Goal: Task Accomplishment & Management: Use online tool/utility

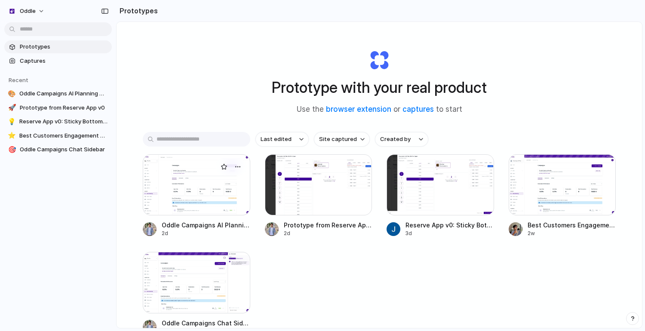
click at [187, 184] on div at bounding box center [196, 184] width 107 height 61
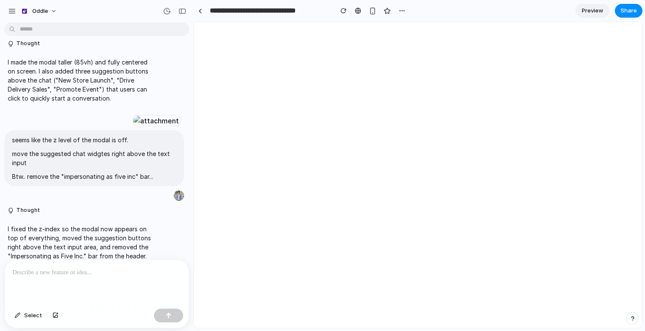
scroll to position [430, 0]
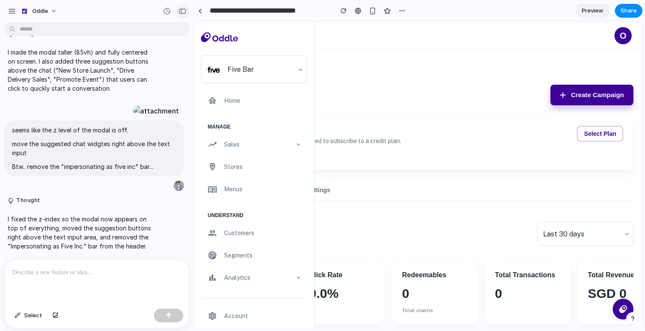
click at [184, 10] on div "button" at bounding box center [182, 11] width 8 height 6
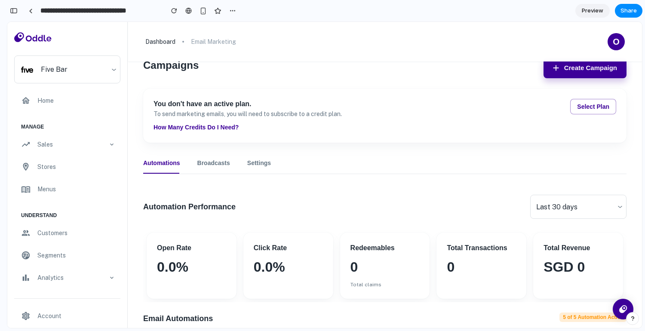
scroll to position [0, 0]
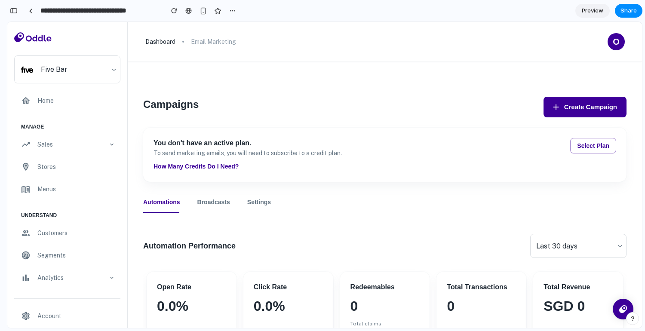
click at [581, 111] on button "Create Campaign" at bounding box center [584, 107] width 83 height 21
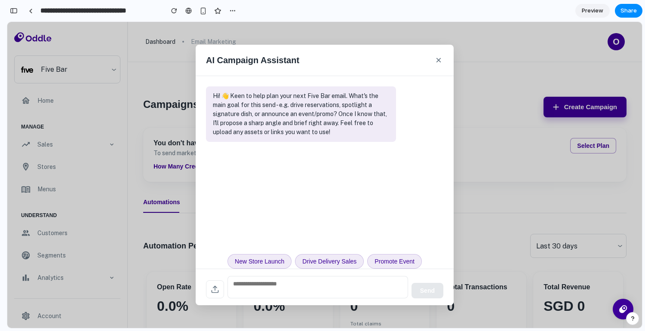
click at [436, 62] on button "×" at bounding box center [438, 60] width 9 height 14
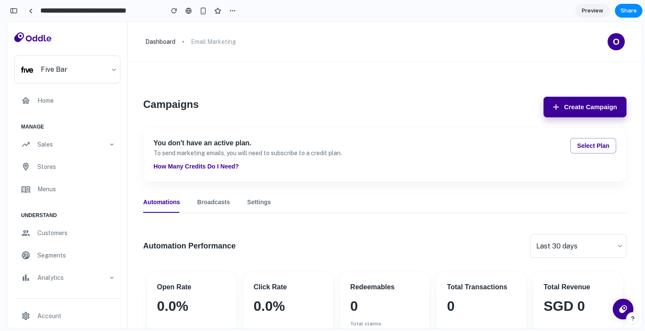
click at [573, 104] on button "Create Campaign" at bounding box center [584, 107] width 83 height 21
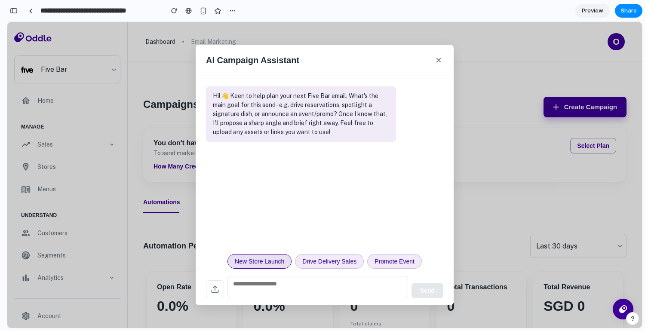
click at [258, 258] on button "New Store Launch" at bounding box center [259, 261] width 64 height 15
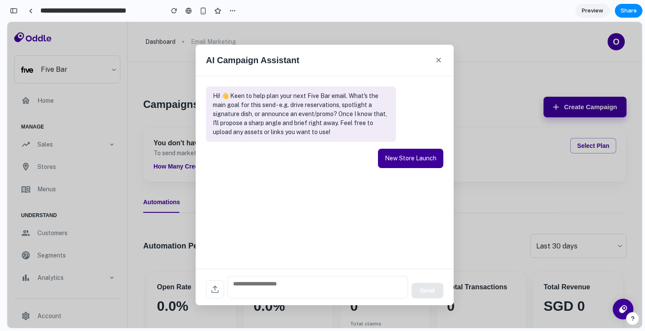
click at [267, 281] on textarea at bounding box center [317, 287] width 181 height 22
click at [441, 63] on button "×" at bounding box center [438, 60] width 9 height 14
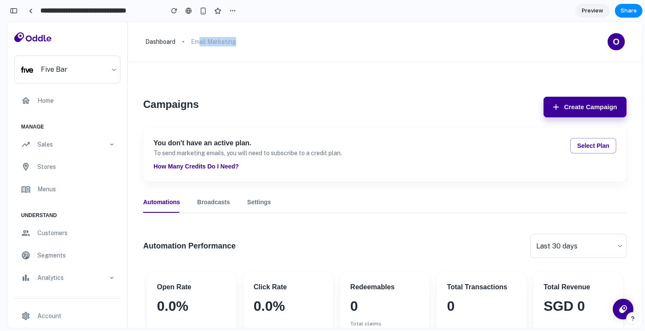
drag, startPoint x: 197, startPoint y: 42, endPoint x: 232, endPoint y: 46, distance: 35.1
click at [232, 46] on div "dashboard email marketing O" at bounding box center [385, 42] width 514 height 40
click at [231, 37] on p "email marketing" at bounding box center [213, 41] width 45 height 9
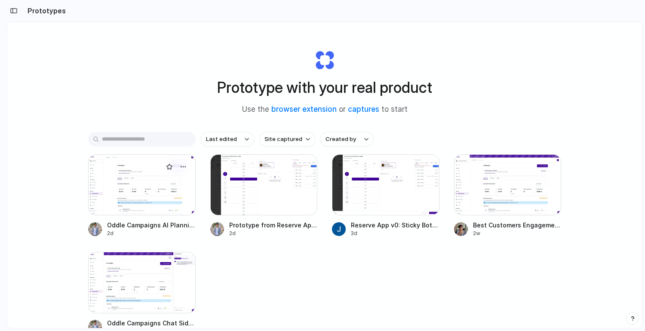
click at [150, 208] on div at bounding box center [141, 184] width 107 height 61
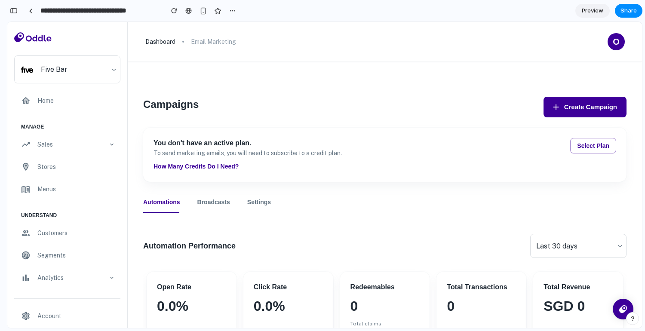
click at [598, 106] on button "Create Campaign" at bounding box center [584, 107] width 83 height 21
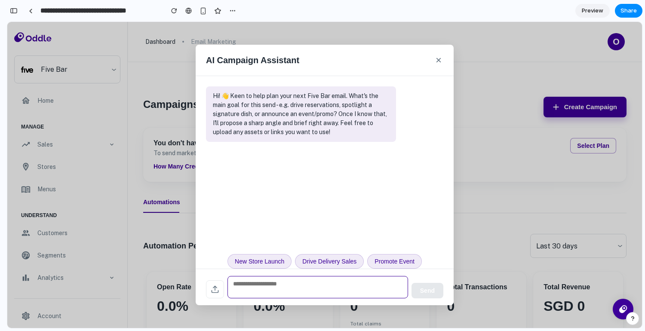
click at [288, 287] on textarea at bounding box center [317, 287] width 181 height 22
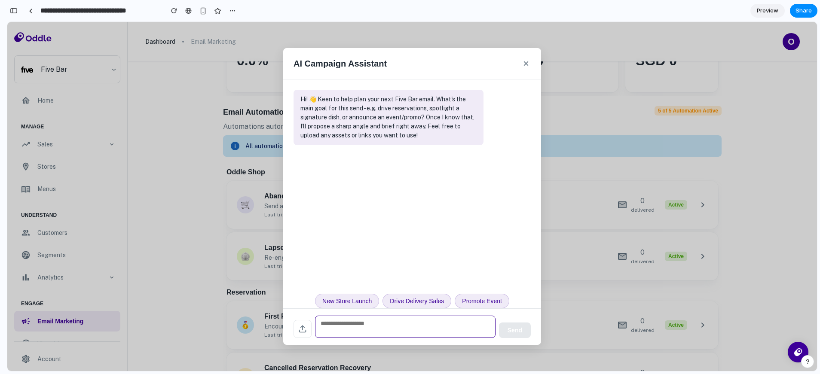
scroll to position [792, 0]
click at [528, 66] on button "×" at bounding box center [525, 64] width 9 height 14
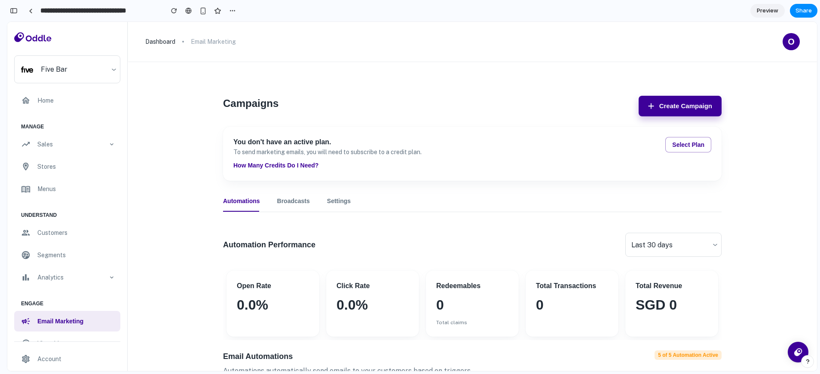
scroll to position [0, 0]
click at [644, 106] on button "Create Campaign" at bounding box center [680, 107] width 83 height 21
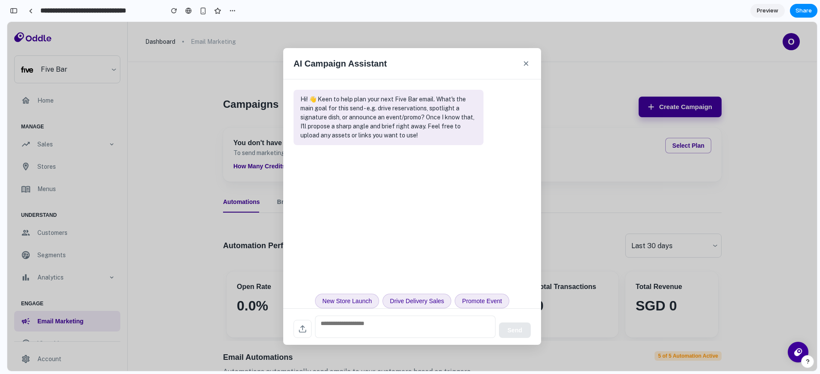
click at [529, 68] on button "×" at bounding box center [525, 64] width 9 height 14
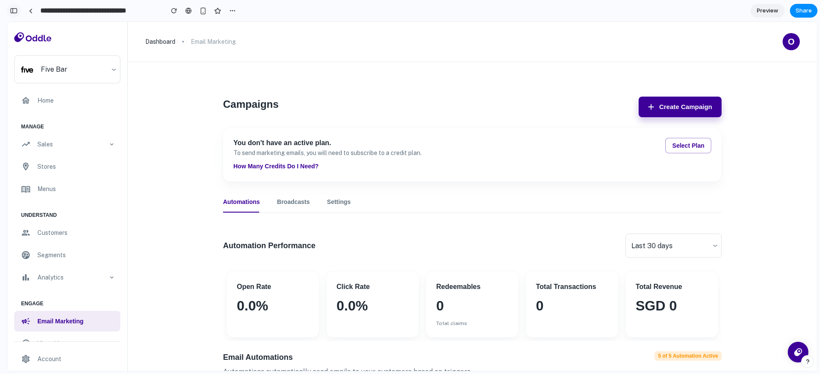
click at [18, 11] on button "button" at bounding box center [14, 11] width 14 height 14
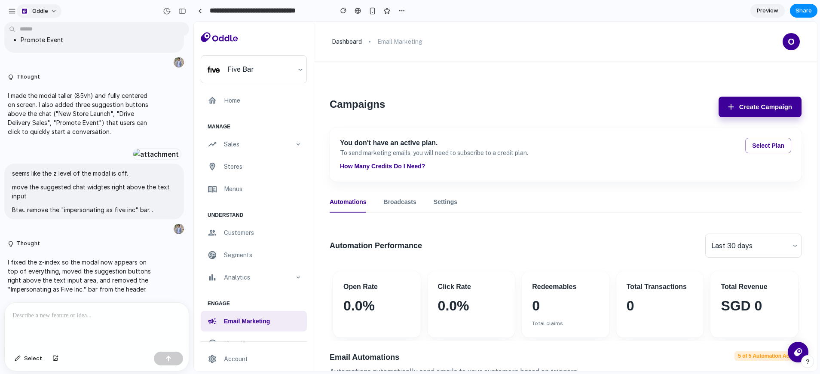
click at [36, 9] on span "Oddle" at bounding box center [40, 11] width 16 height 9
click at [15, 11] on div "Settings Invite members Change theme Sign out" at bounding box center [410, 187] width 820 height 374
click at [49, 5] on button "Oddle" at bounding box center [39, 11] width 45 height 14
click at [20, 12] on div "Settings Invite members Change theme Sign out" at bounding box center [410, 187] width 820 height 374
click at [28, 11] on div "button" at bounding box center [24, 11] width 9 height 9
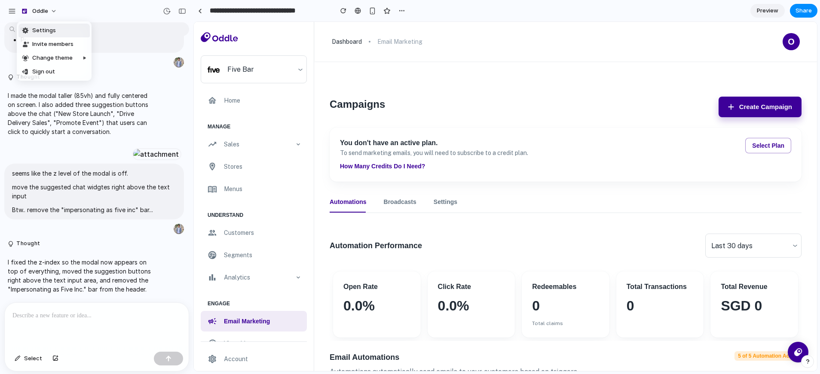
click at [59, 30] on li "Settings" at bounding box center [53, 31] width 71 height 14
click at [205, 13] on link at bounding box center [199, 10] width 13 height 13
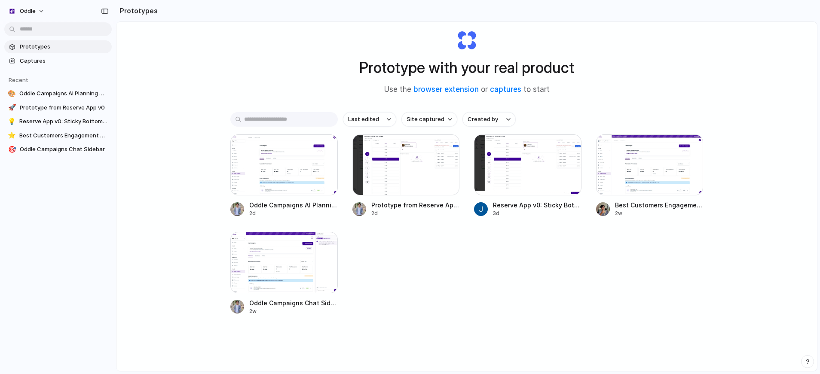
scroll to position [46, 0]
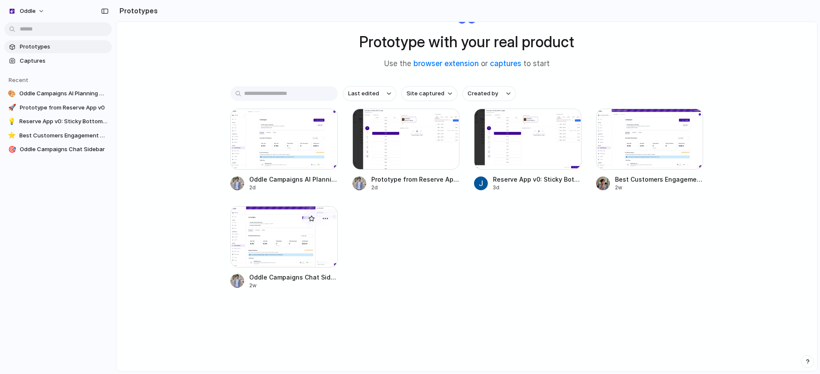
click at [296, 244] on div at bounding box center [283, 236] width 107 height 61
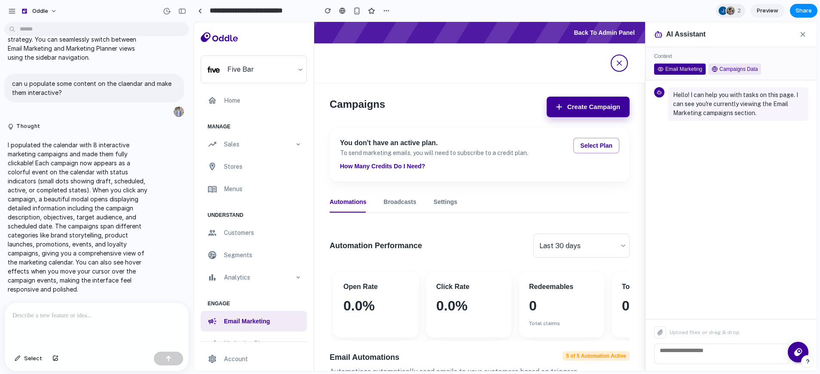
scroll to position [2384, 0]
click at [184, 15] on button "button" at bounding box center [182, 11] width 14 height 14
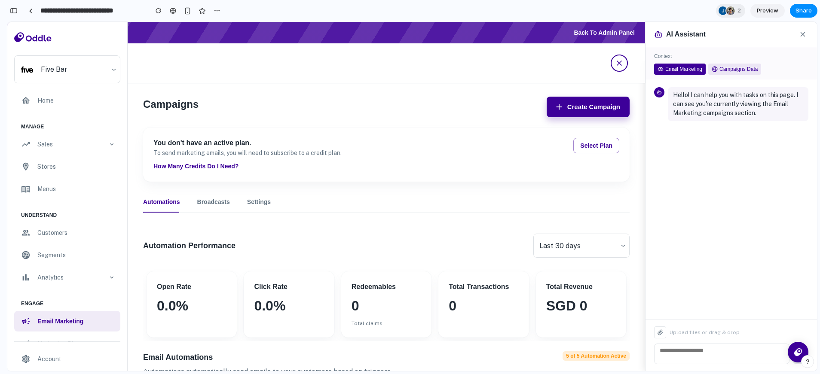
scroll to position [4878, 0]
click at [644, 36] on icon at bounding box center [803, 35] width 8 height 8
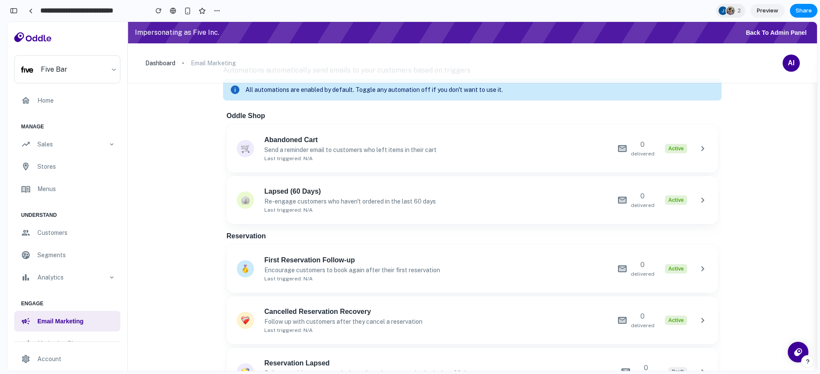
scroll to position [300, 0]
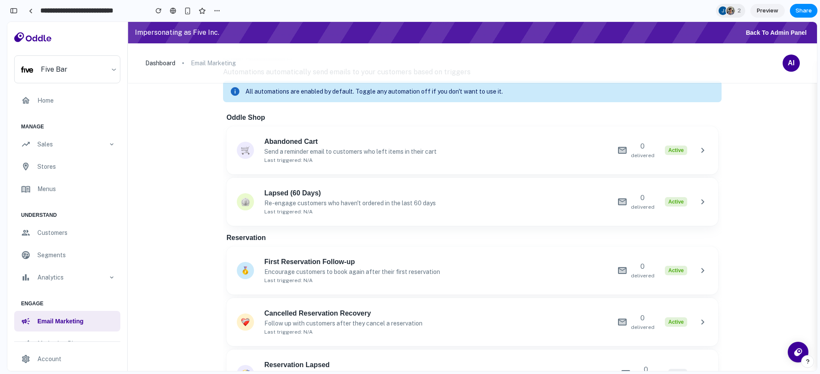
click at [644, 70] on div "AI" at bounding box center [791, 63] width 17 height 17
click at [644, 66] on button "AI" at bounding box center [791, 63] width 17 height 17
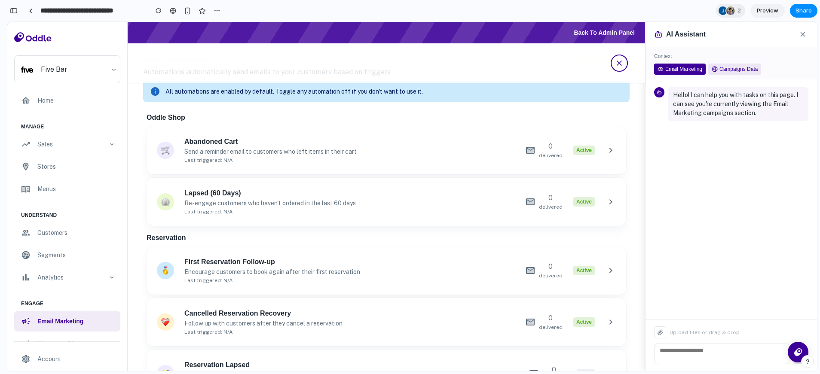
click at [618, 65] on button at bounding box center [619, 63] width 17 height 17
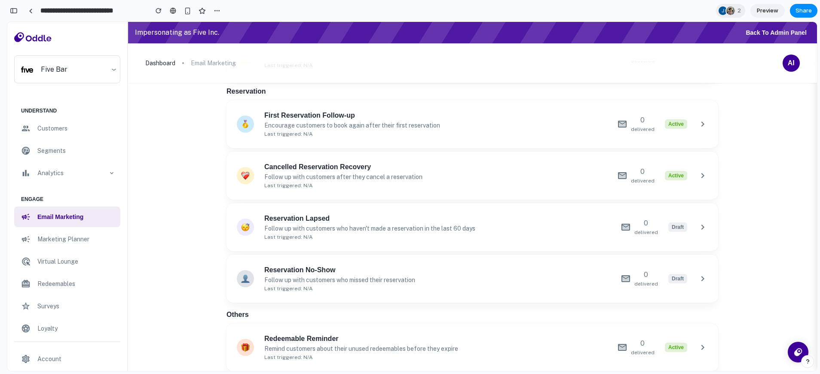
scroll to position [168, 0]
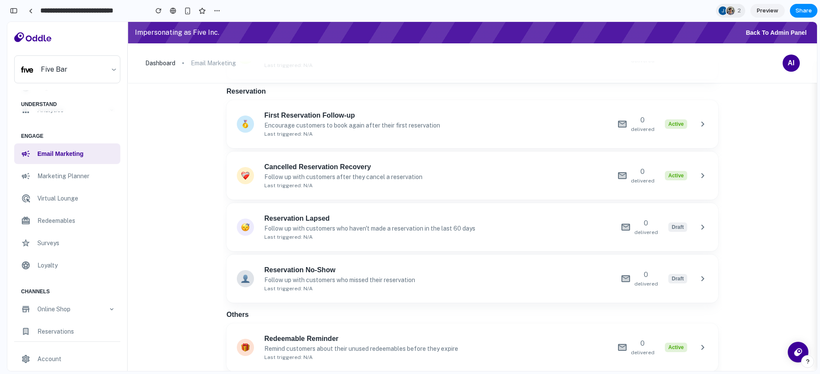
click at [85, 182] on div "marketing planner" at bounding box center [67, 176] width 106 height 21
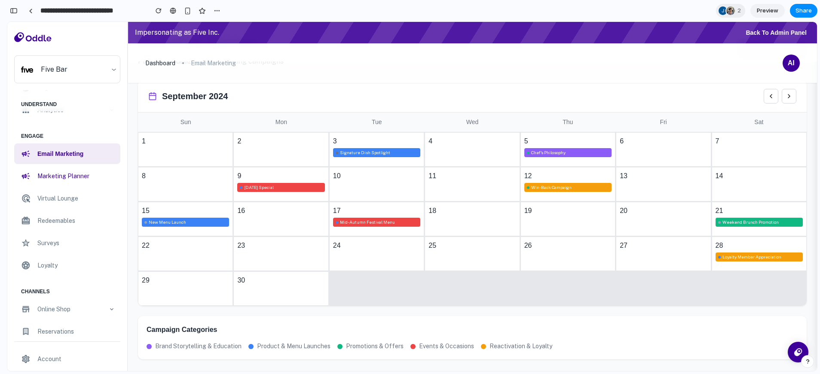
scroll to position [0, 0]
click at [407, 203] on div "17 Mid-Autumn Festival Menu" at bounding box center [376, 219] width 95 height 34
click at [401, 188] on div "10" at bounding box center [376, 184] width 95 height 34
click at [83, 168] on div "marketing planner" at bounding box center [67, 176] width 106 height 21
click at [89, 156] on h6 "email marketing" at bounding box center [76, 153] width 78 height 9
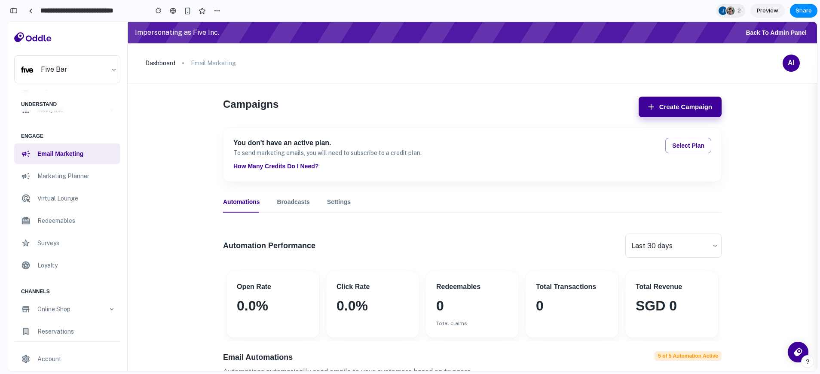
click at [91, 175] on p "marketing planner" at bounding box center [76, 176] width 78 height 9
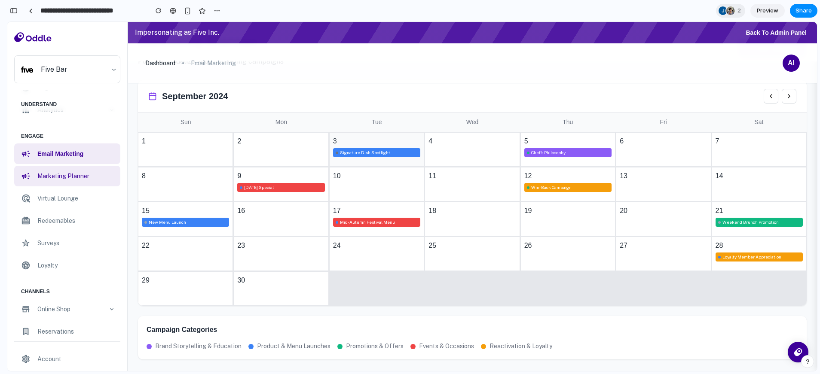
click at [405, 165] on div "3 Signature Dish Spotlight" at bounding box center [376, 149] width 95 height 34
click at [542, 151] on div "Chef's Philosophy" at bounding box center [568, 152] width 89 height 9
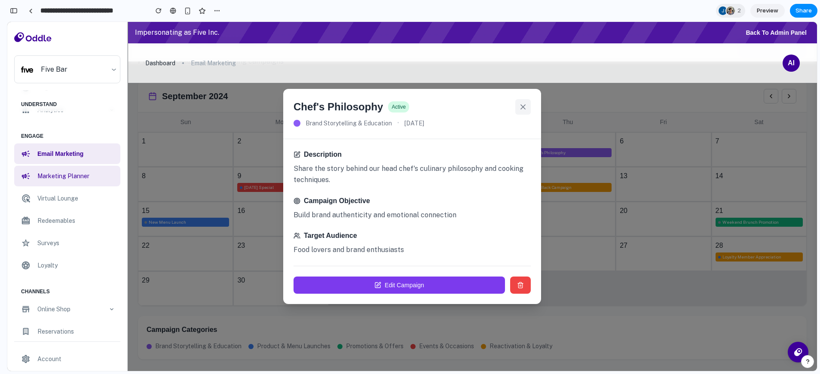
click at [521, 104] on icon at bounding box center [523, 107] width 9 height 9
